Goal: Browse casually

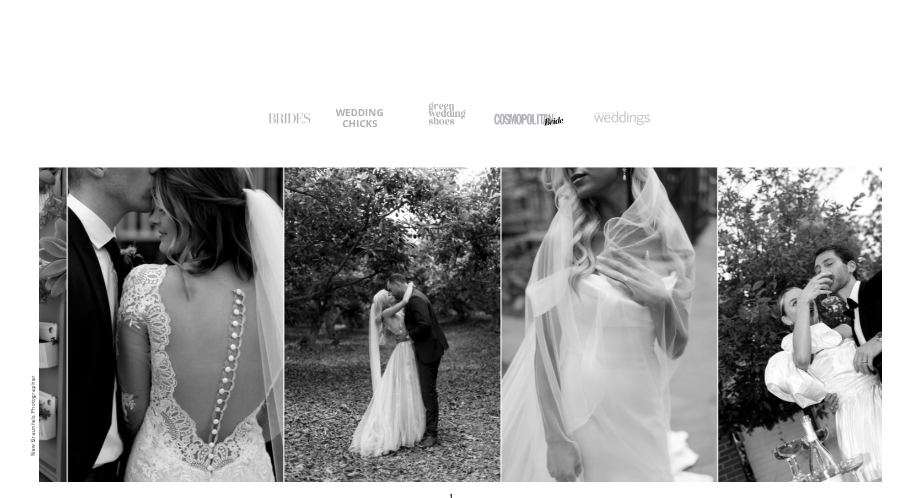
scroll to position [454, 0]
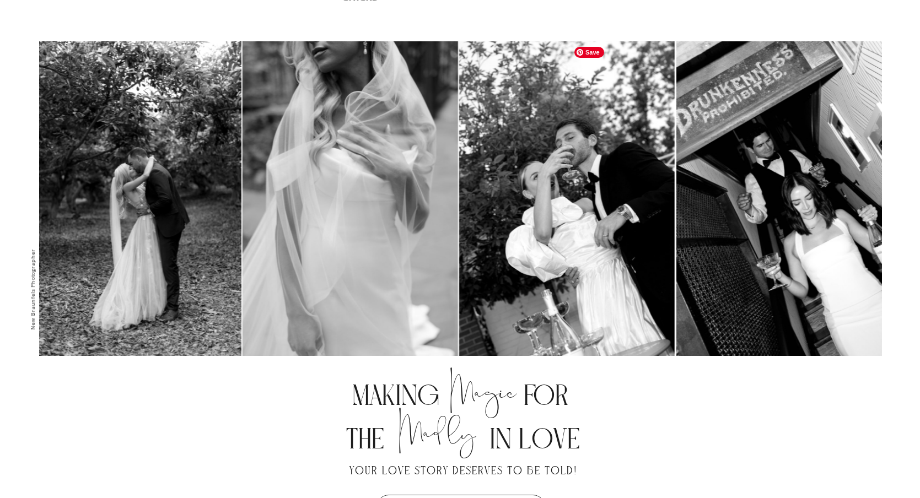
click at [514, 232] on img at bounding box center [567, 203] width 216 height 324
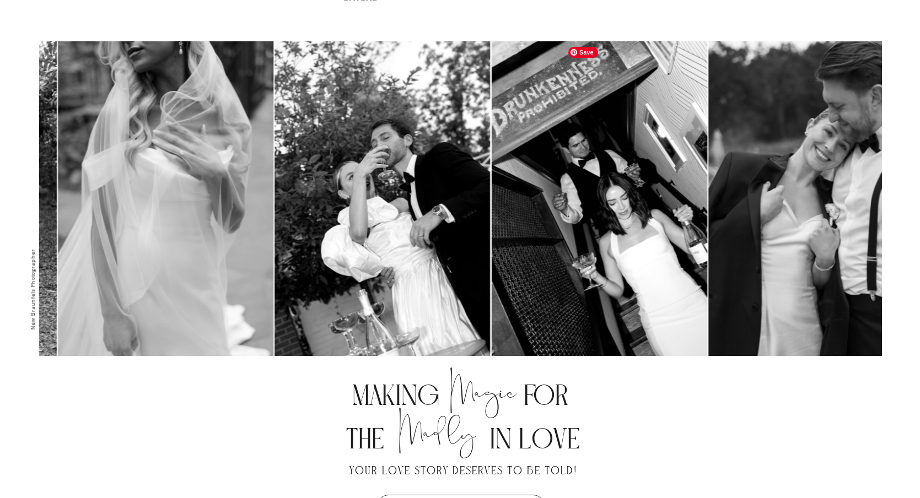
click at [492, 243] on img at bounding box center [600, 203] width 216 height 324
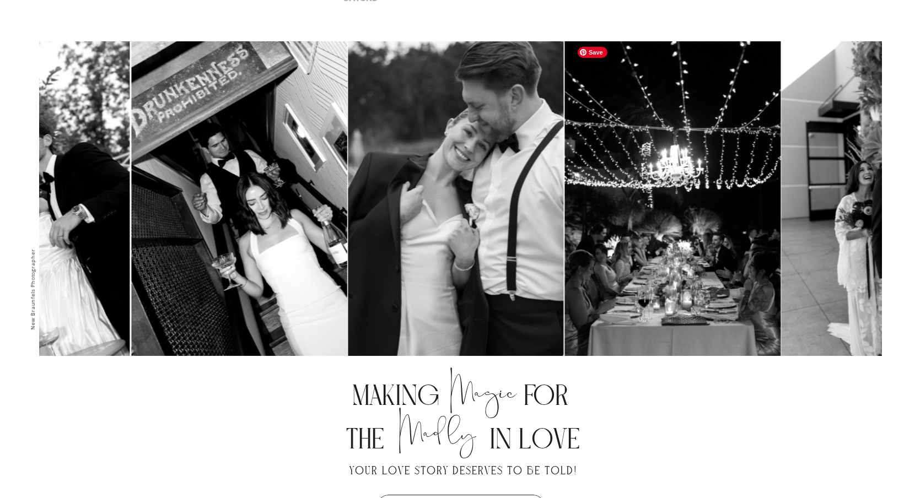
click at [565, 220] on img at bounding box center [673, 203] width 216 height 324
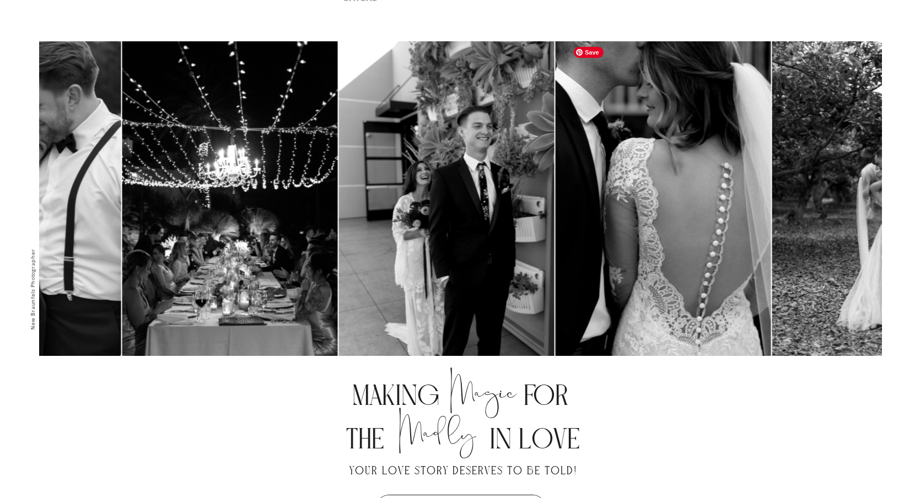
click at [404, 209] on img at bounding box center [446, 203] width 216 height 324
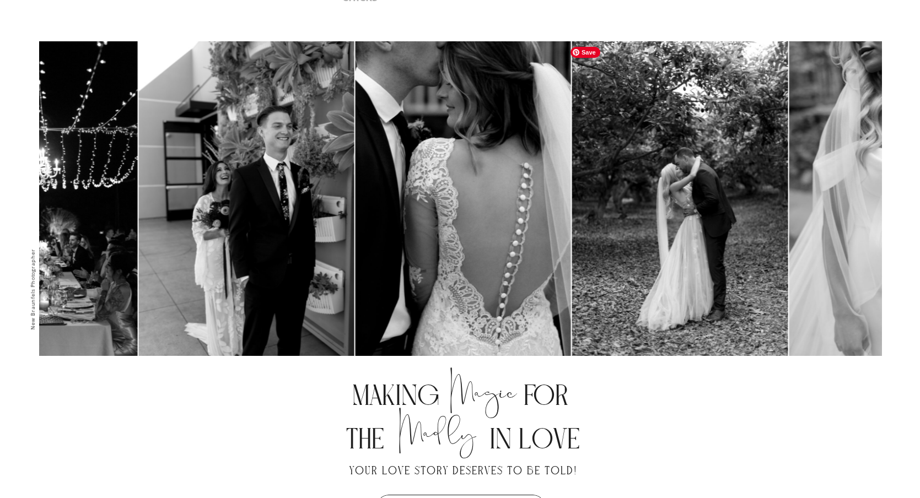
click at [449, 218] on img at bounding box center [464, 203] width 216 height 324
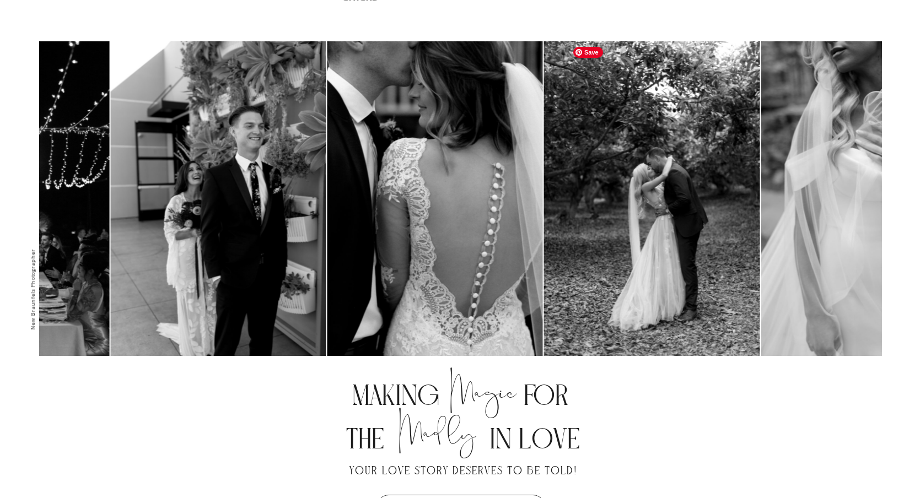
click at [544, 209] on img at bounding box center [652, 203] width 216 height 324
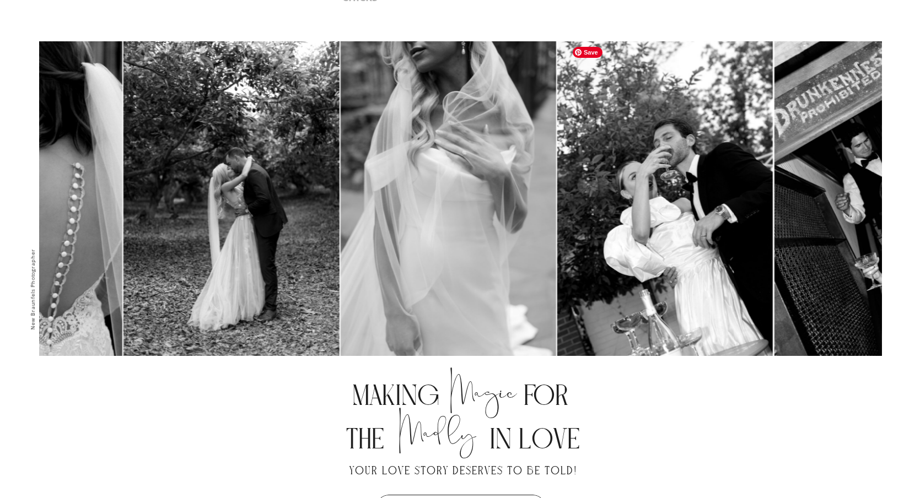
click at [557, 236] on img at bounding box center [665, 203] width 216 height 324
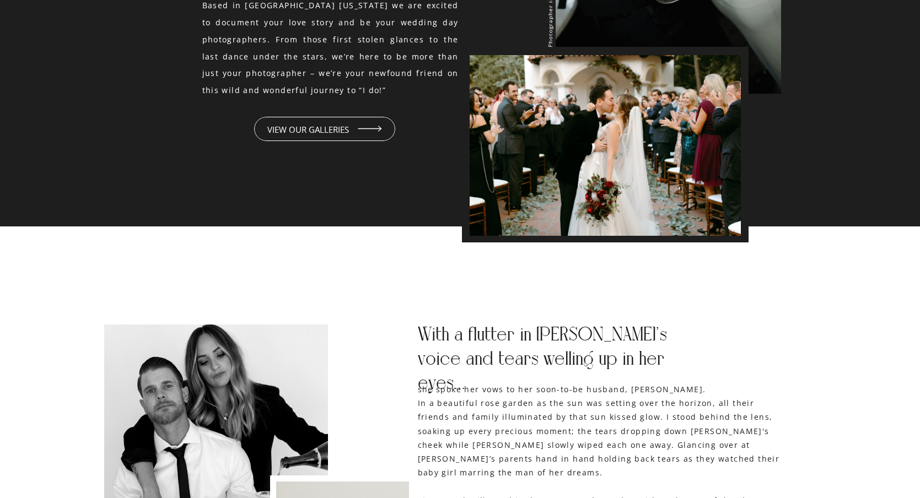
scroll to position [1320, 0]
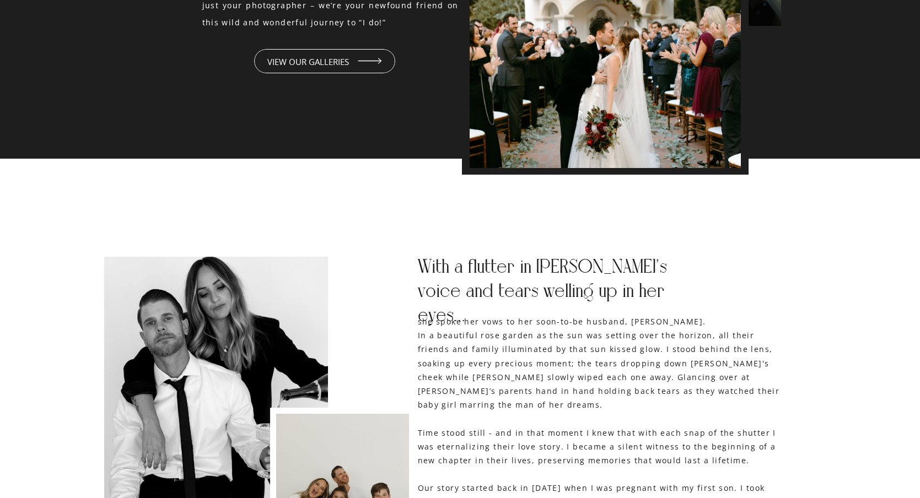
click at [315, 63] on p "VIEW OUR GALLERIES" at bounding box center [307, 58] width 229 height 11
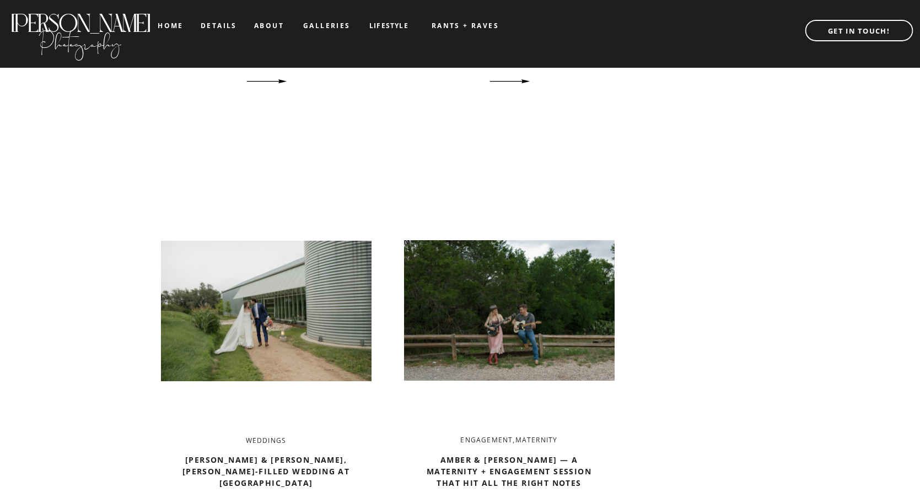
scroll to position [1534, 0]
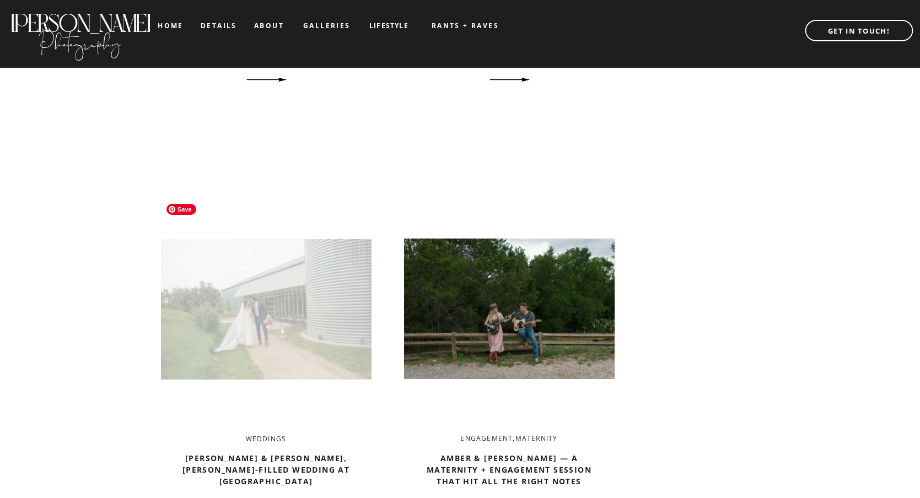
click at [230, 326] on img at bounding box center [266, 309] width 211 height 222
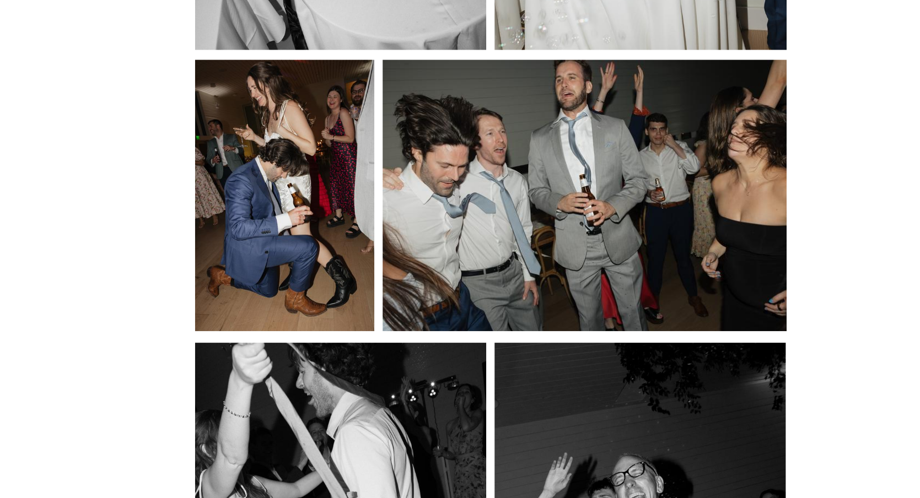
scroll to position [17961, 0]
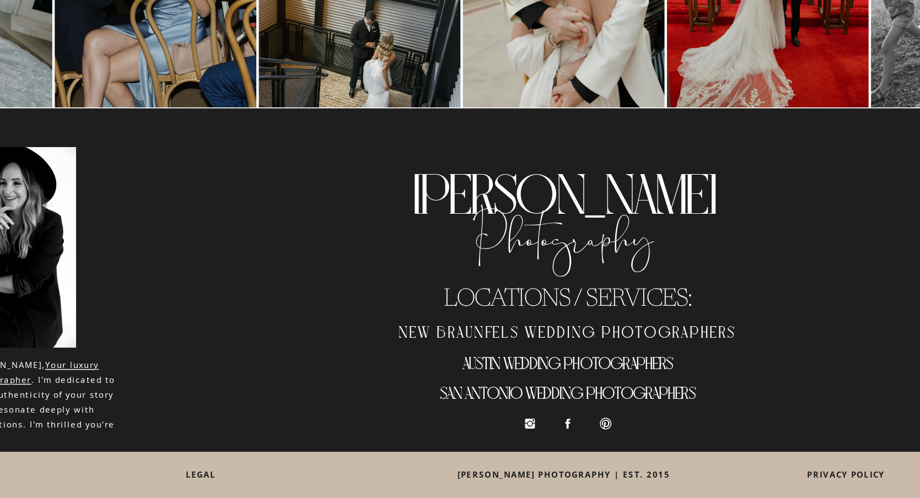
click at [440, 448] on icon at bounding box center [437, 448] width 9 height 9
click at [437, 448] on circle at bounding box center [437, 448] width 3 height 3
